Goal: Find specific page/section

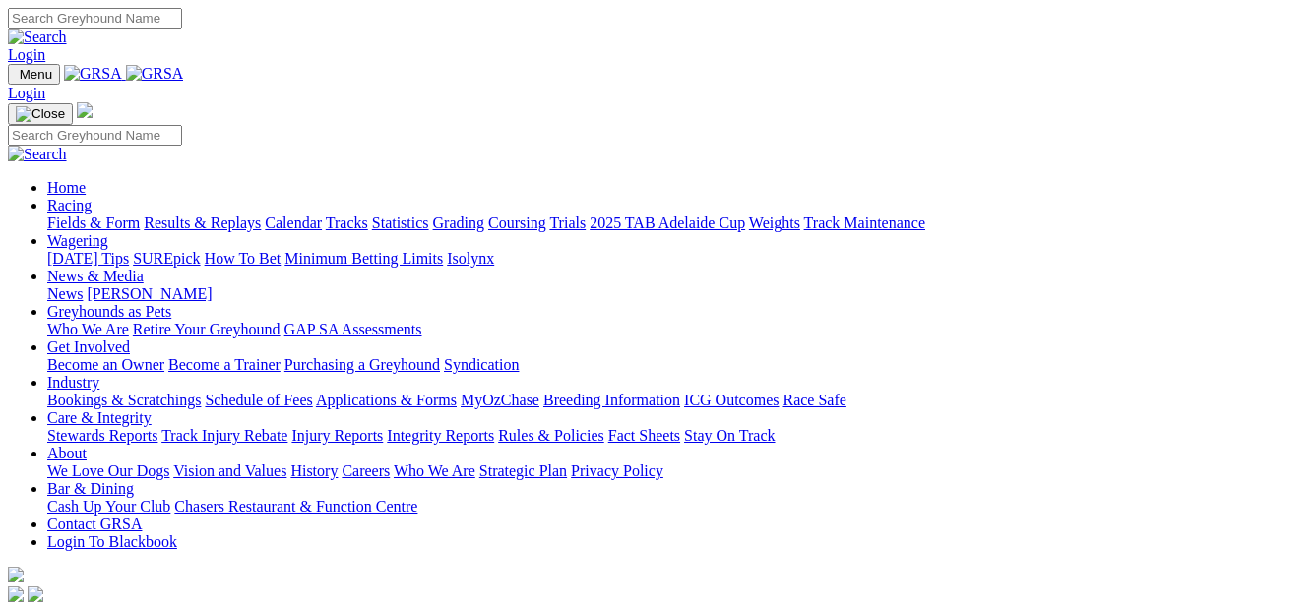
click at [79, 215] on link "Fields & Form" at bounding box center [93, 223] width 93 height 17
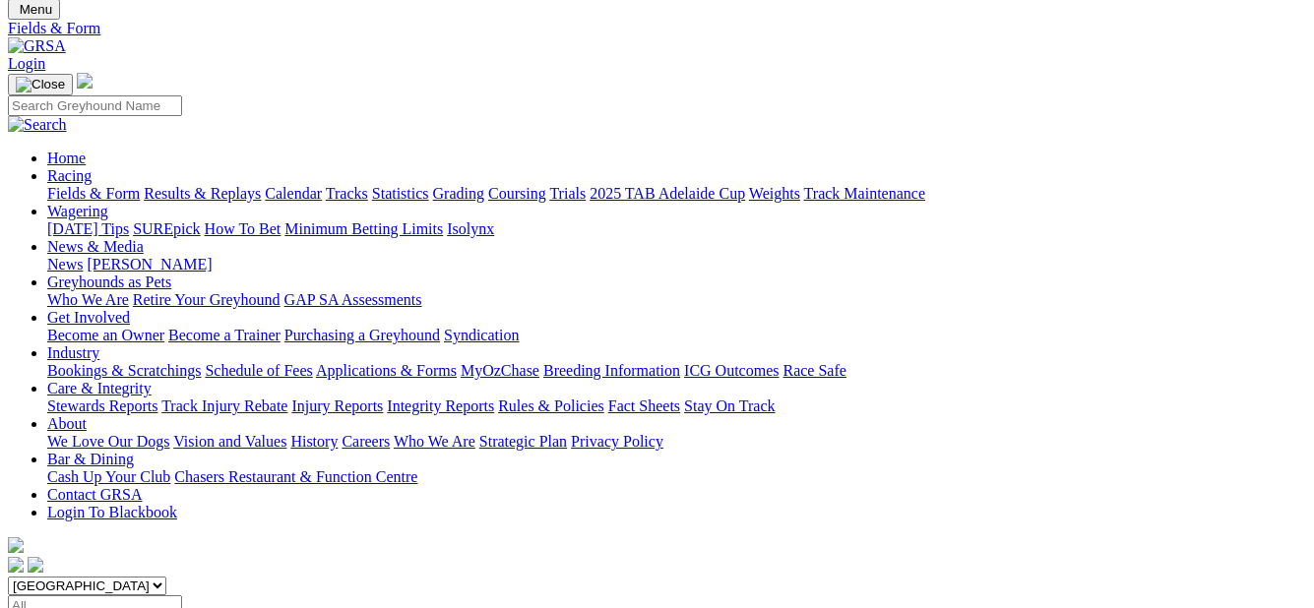
scroll to position [98, 0]
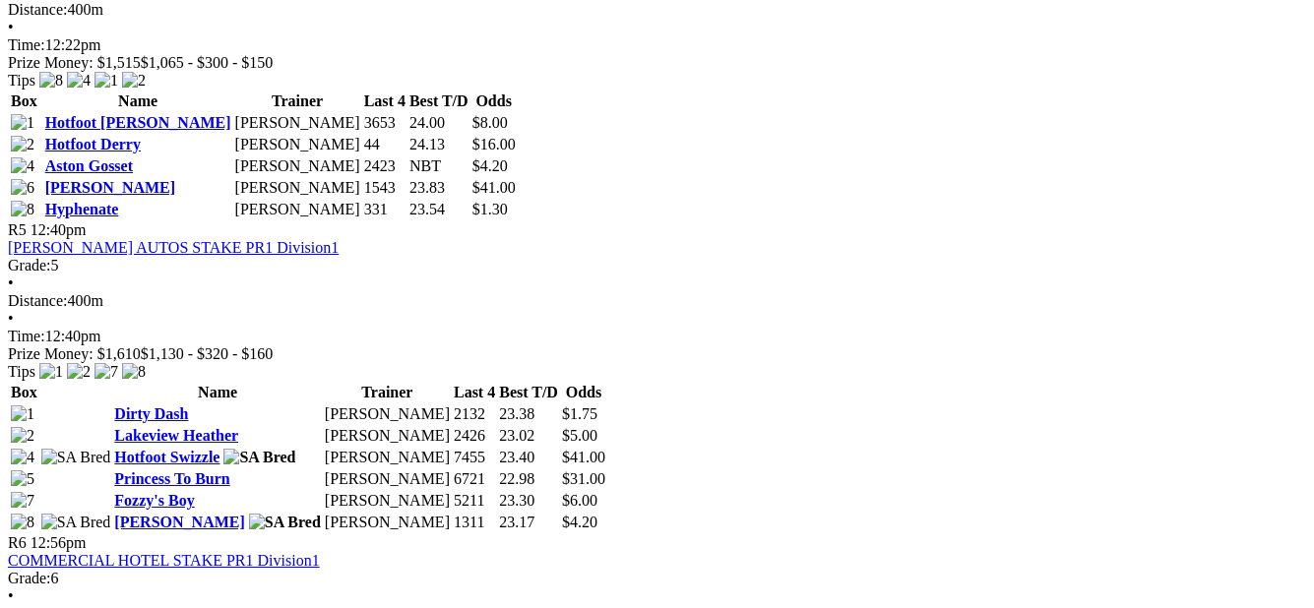
scroll to position [2068, 0]
